Goal: Task Accomplishment & Management: Use online tool/utility

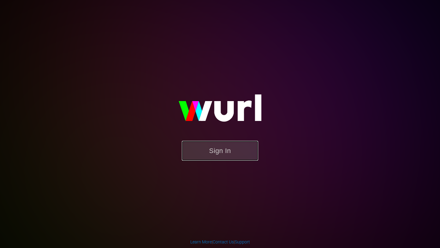
click at [202, 157] on button "Sign In" at bounding box center [220, 151] width 76 height 20
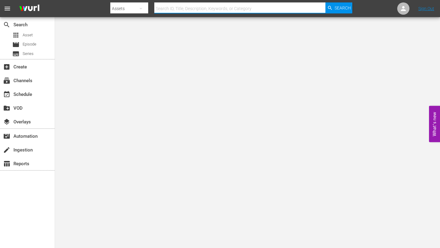
click at [168, 7] on input "text" at bounding box center [239, 8] width 171 height 15
paste input "talkSPORT"
click at [199, 6] on input "talkSPORT" at bounding box center [239, 8] width 171 height 15
type input "talkSPORT"
click at [336, 8] on span "Search" at bounding box center [343, 7] width 16 height 11
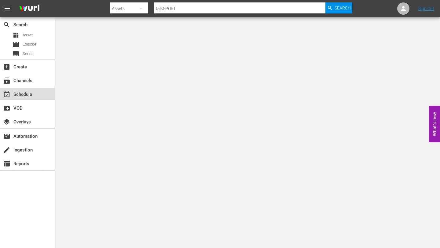
click at [18, 96] on div "event_available Schedule" at bounding box center [17, 94] width 34 height 6
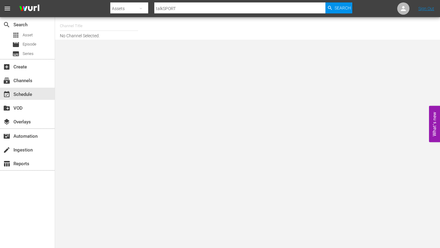
click at [120, 24] on input "text" at bounding box center [99, 26] width 78 height 15
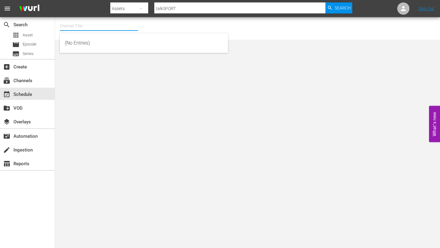
paste input "talkSPORT"
type input "talkSPORT"
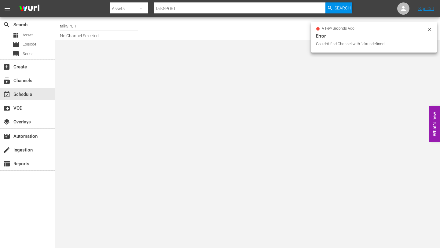
click at [429, 29] on icon at bounding box center [429, 29] width 5 height 5
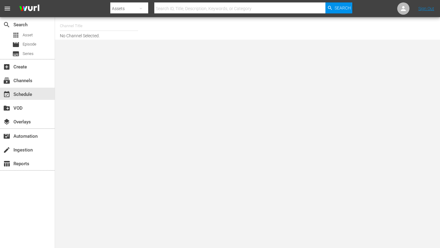
click at [93, 24] on input "text" at bounding box center [99, 26] width 78 height 15
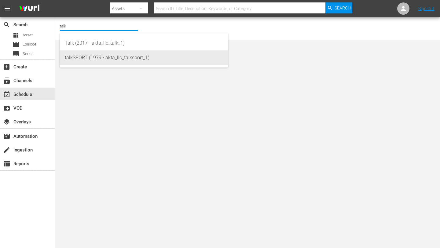
click at [115, 58] on div "talkSPORT (1979 - akta_llc_talksport_1)" at bounding box center [144, 57] width 158 height 15
type input "talkSPORT (1979 - akta_llc_talksport_1)"
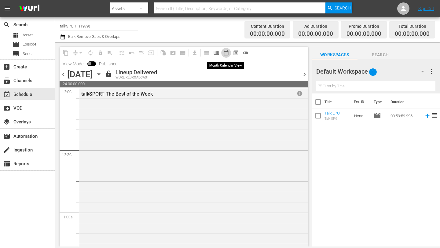
click at [226, 52] on span "date_range_outlined" at bounding box center [226, 53] width 6 height 6
